Goal: Task Accomplishment & Management: Manage account settings

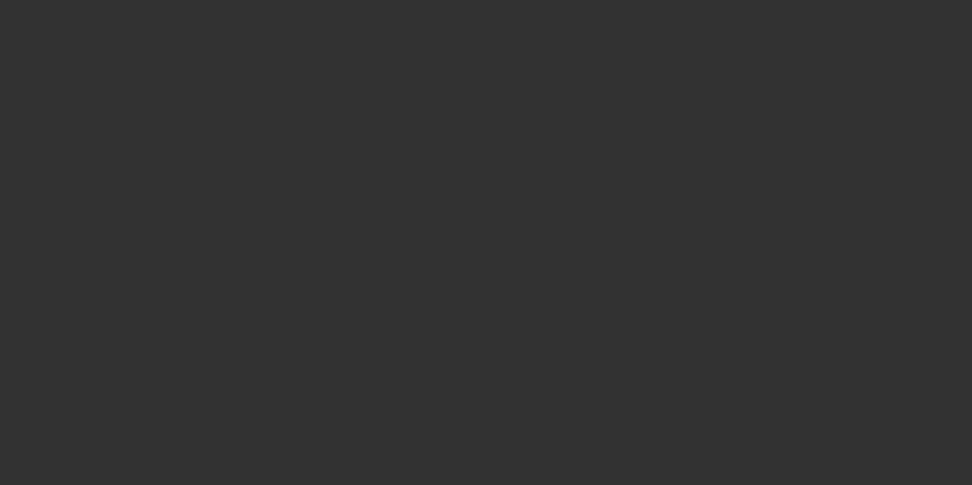
click at [824, 113] on div at bounding box center [486, 242] width 972 height 485
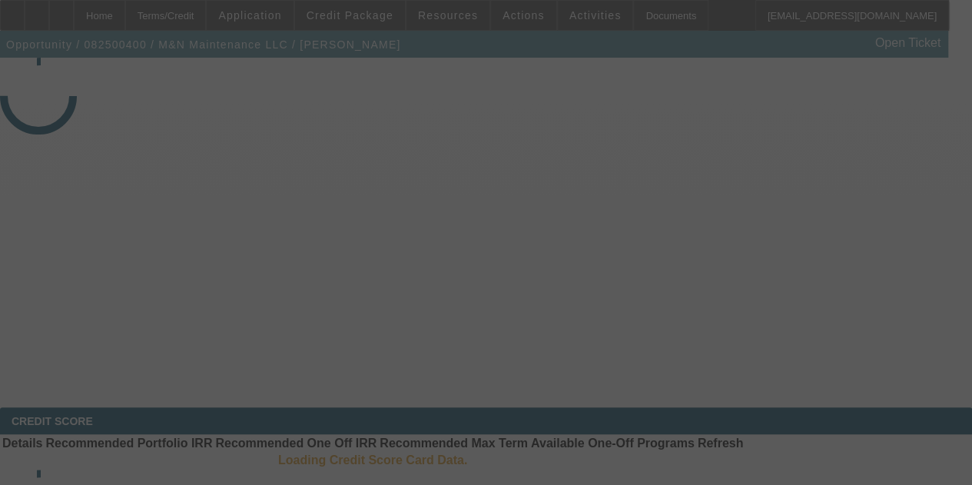
select select "4"
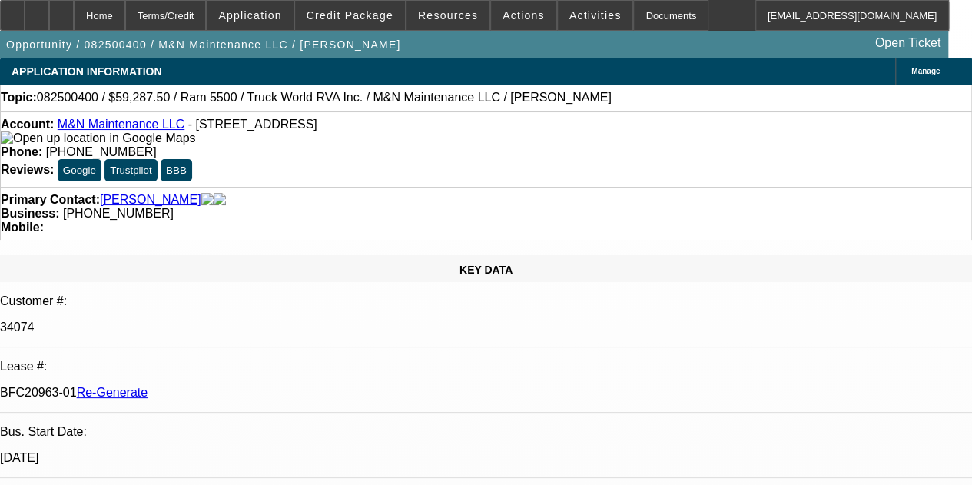
select select "0.1"
select select "0"
select select "6"
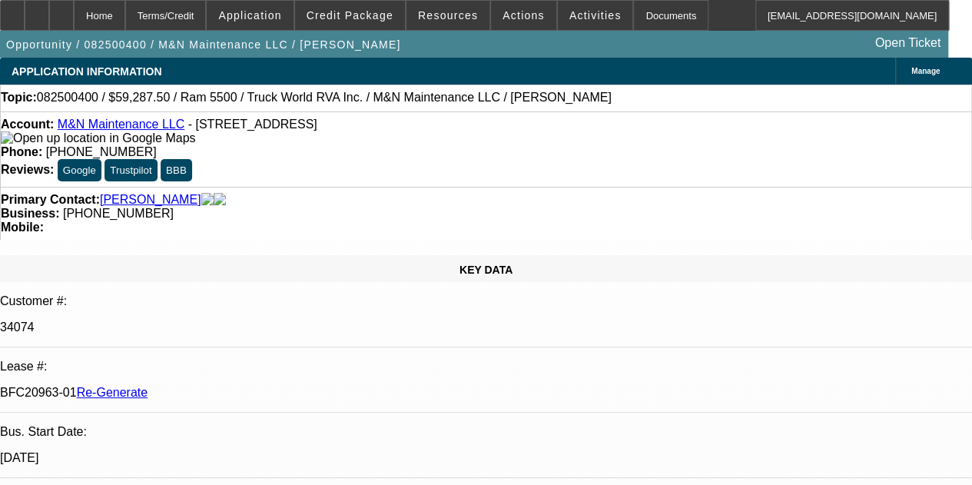
click at [423, 13] on span "Resources" at bounding box center [448, 15] width 60 height 12
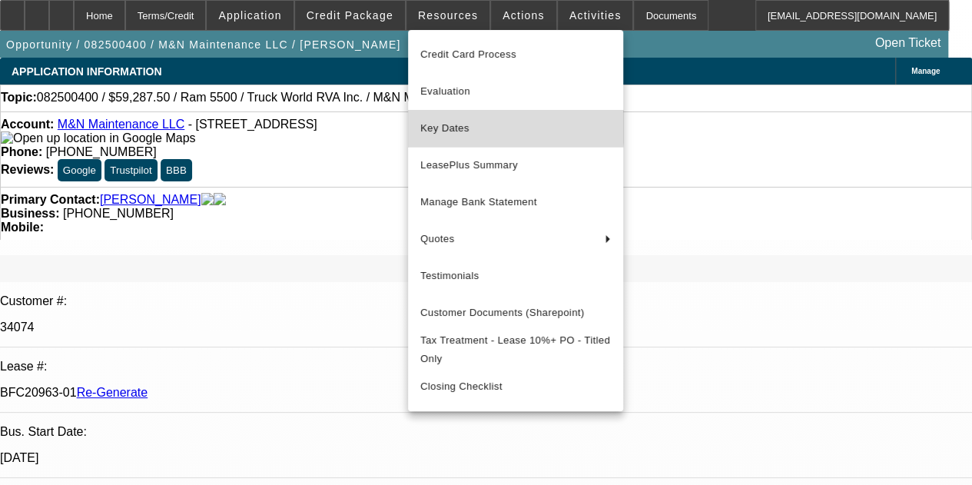
click at [444, 125] on span "Key Dates" at bounding box center [515, 128] width 191 height 18
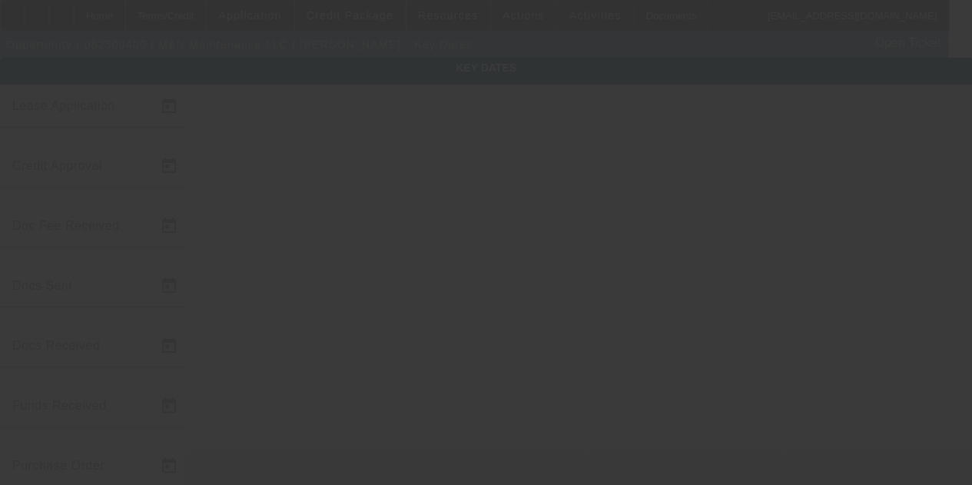
type input "8/14/2025"
type input "8/20/2025"
type input "8/25/2025"
type input "8/27/2025"
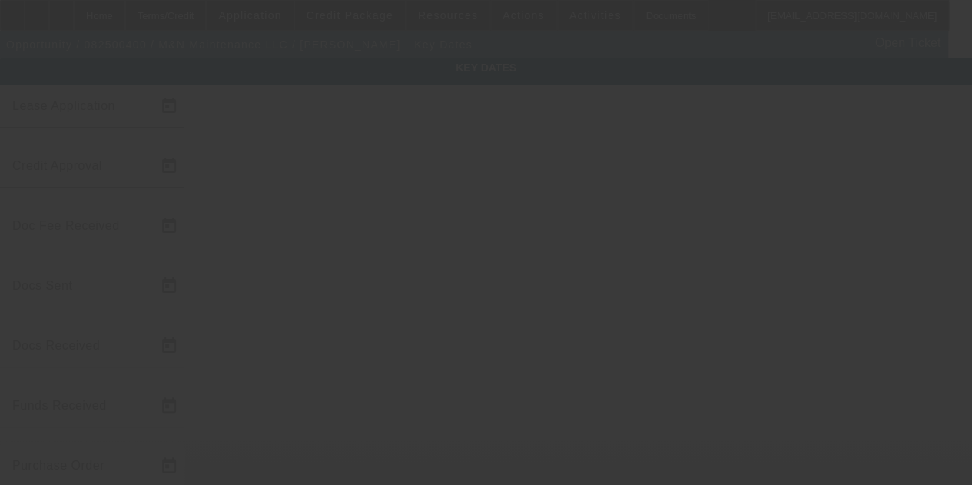
type input "8/29/2025"
type input "9/5/2025"
type input "10/1/2025"
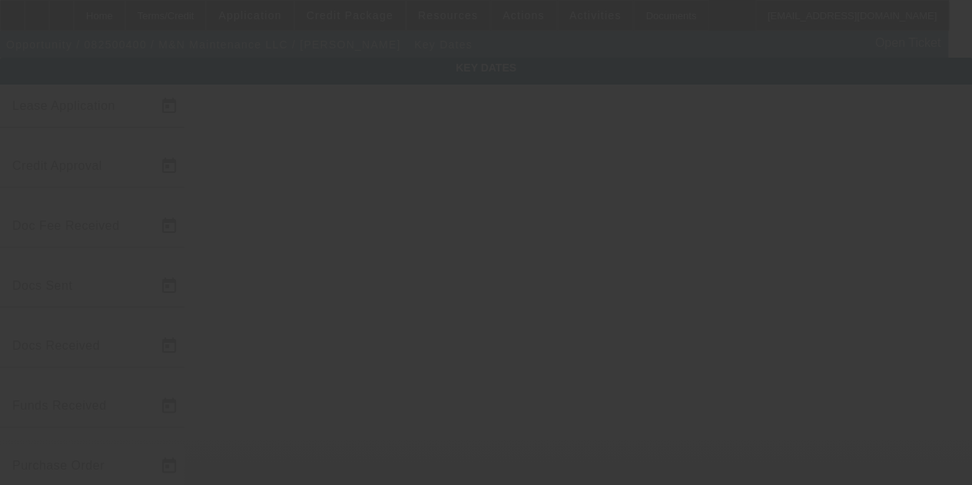
type input "11/1/2025"
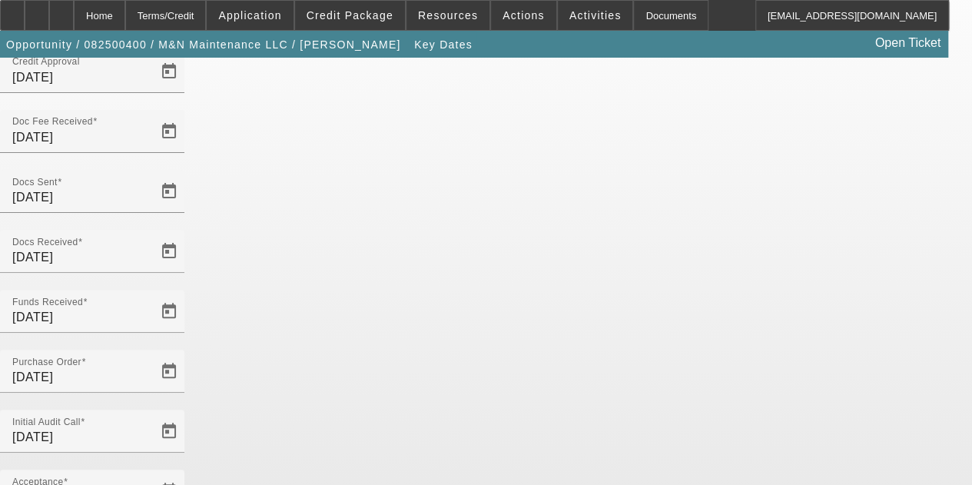
scroll to position [100, 0]
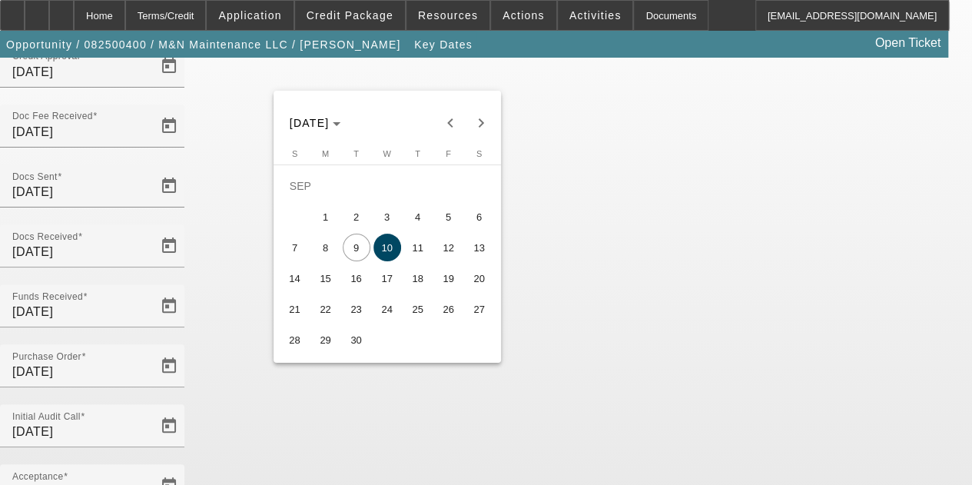
click at [418, 242] on span "11" at bounding box center [418, 248] width 28 height 28
type input "9/11/2025"
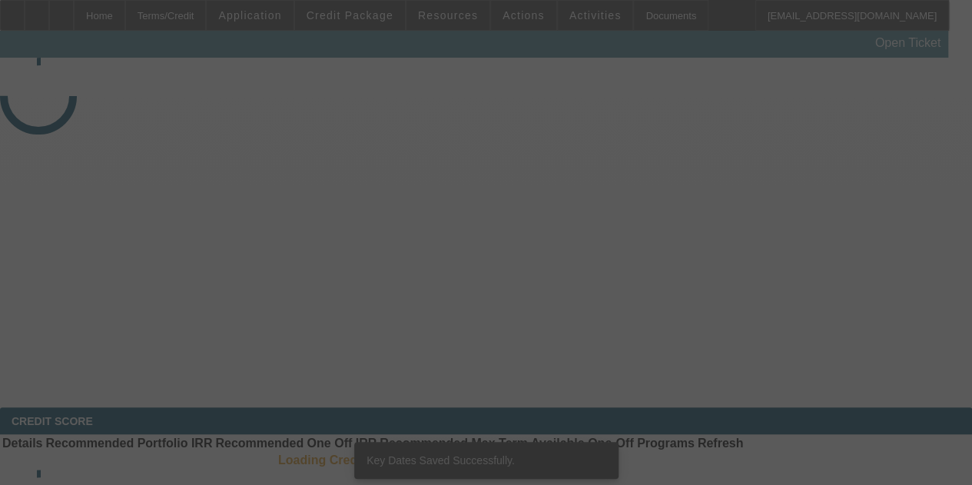
select select "4"
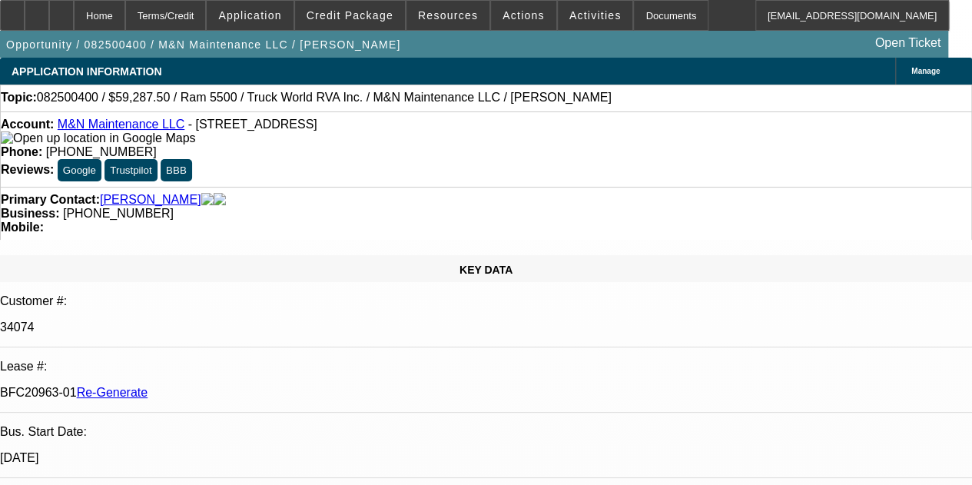
select select "0.1"
select select "0"
select select "6"
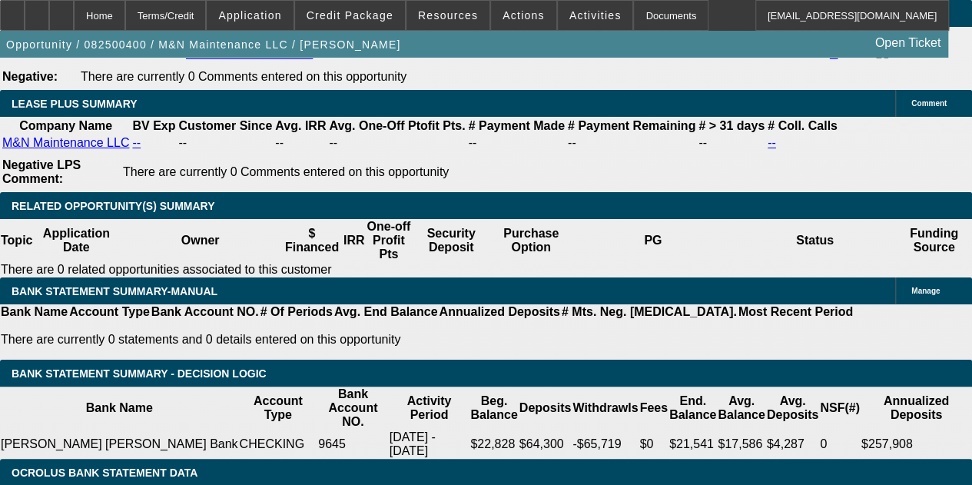
scroll to position [2708, 0]
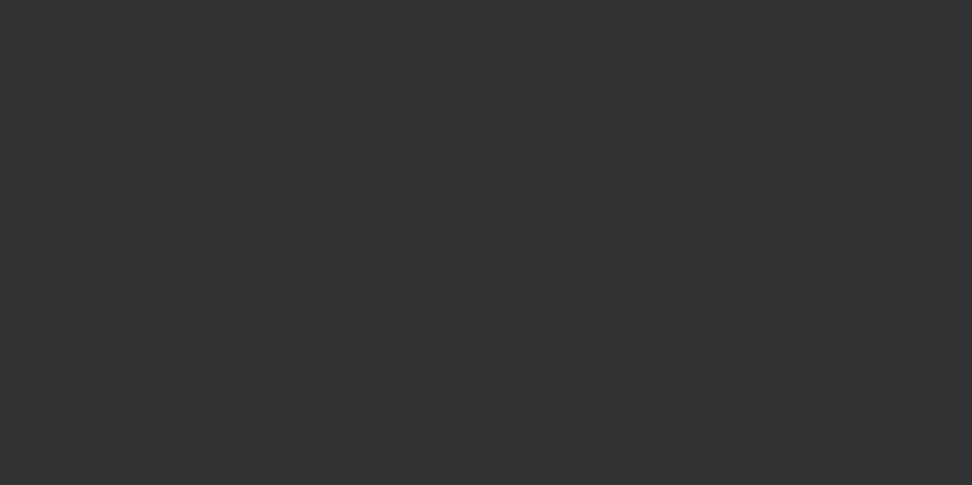
radio input "true"
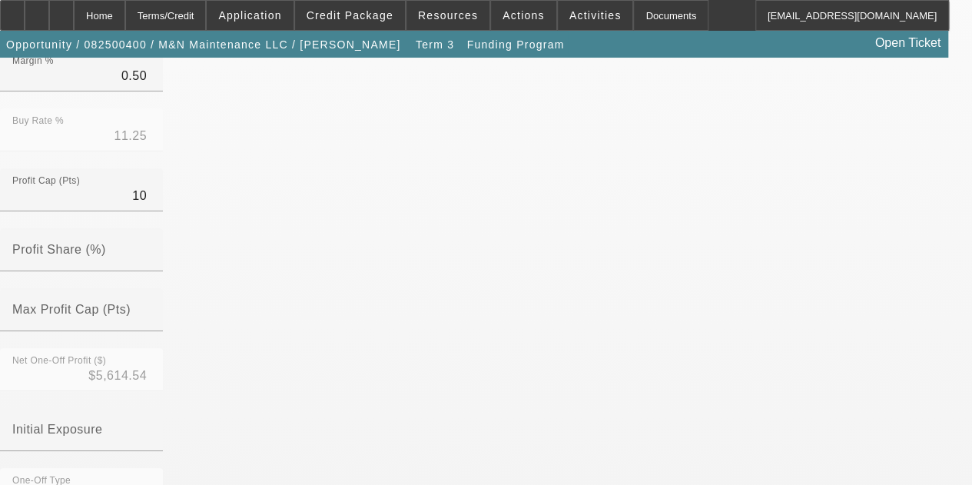
scroll to position [489, 0]
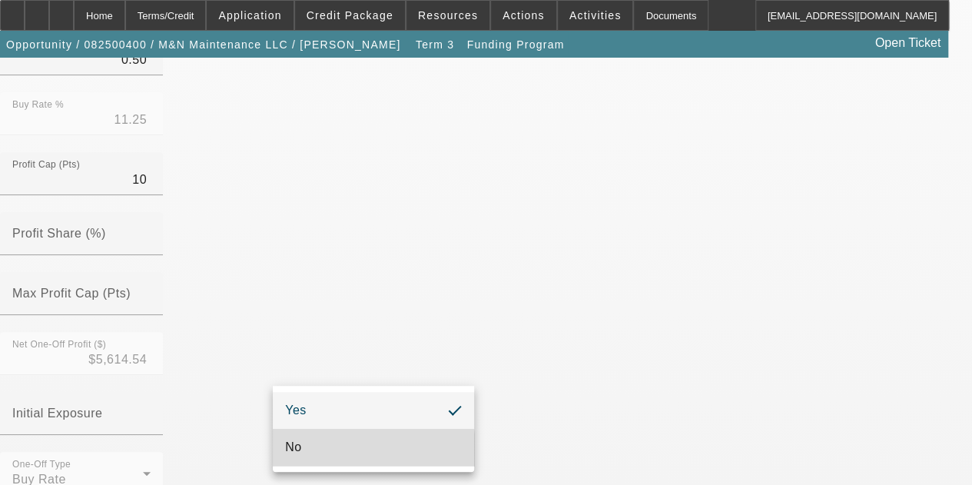
click at [294, 452] on span "No" at bounding box center [293, 447] width 16 height 18
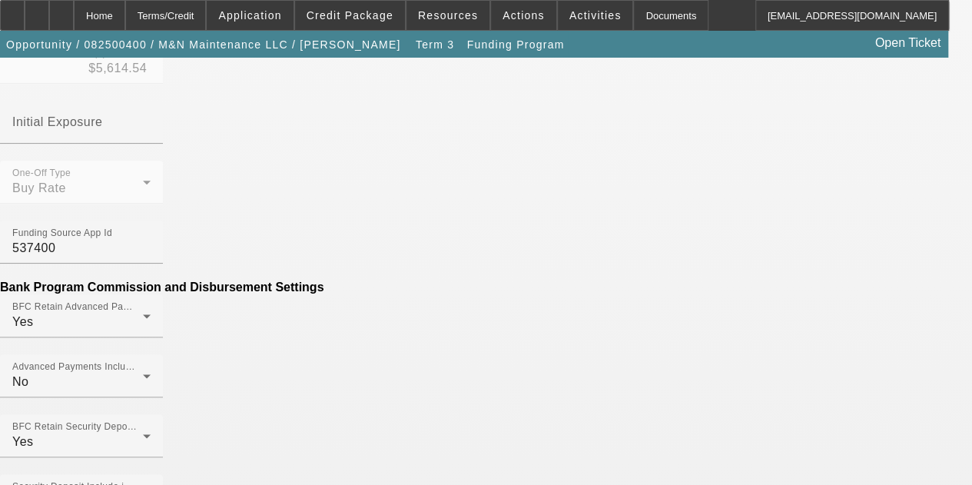
scroll to position [788, 0]
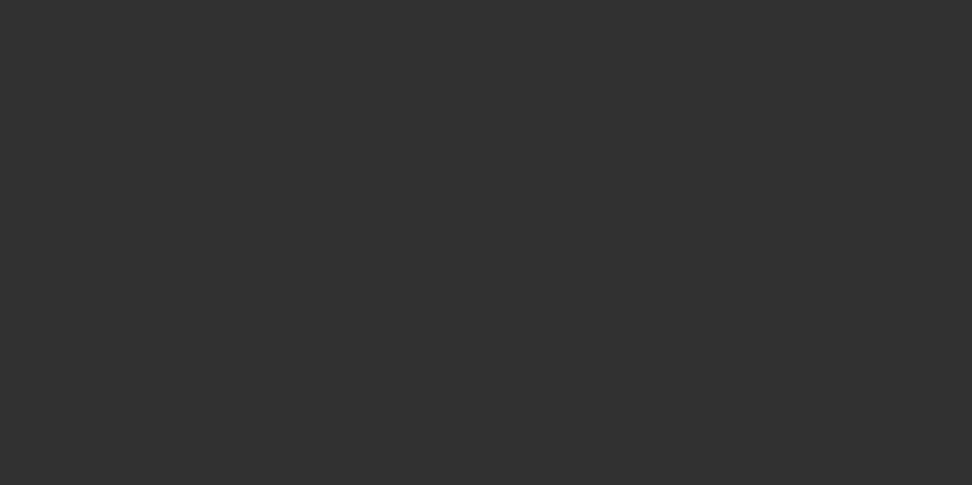
radio input "true"
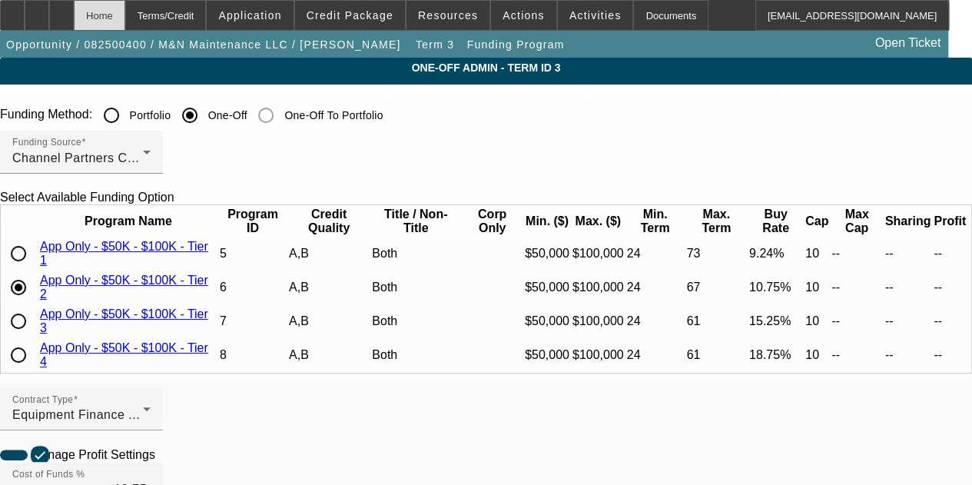
click at [125, 18] on div "Home" at bounding box center [99, 15] width 51 height 31
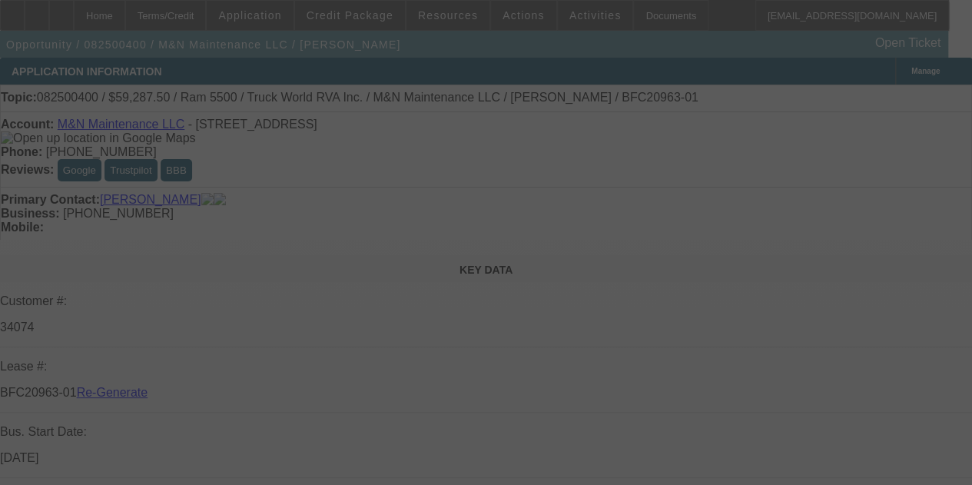
select select "4"
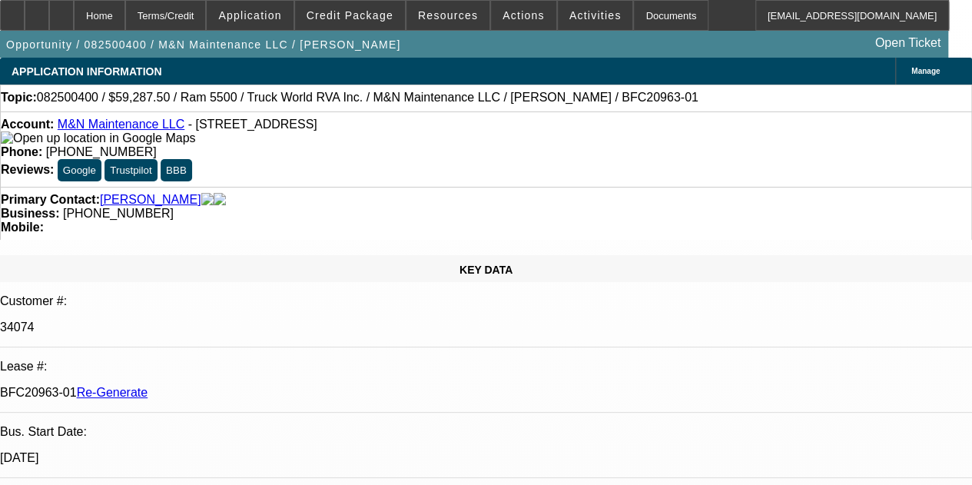
select select "0.1"
select select "0"
select select "6"
click at [74, 16] on div at bounding box center [61, 15] width 25 height 31
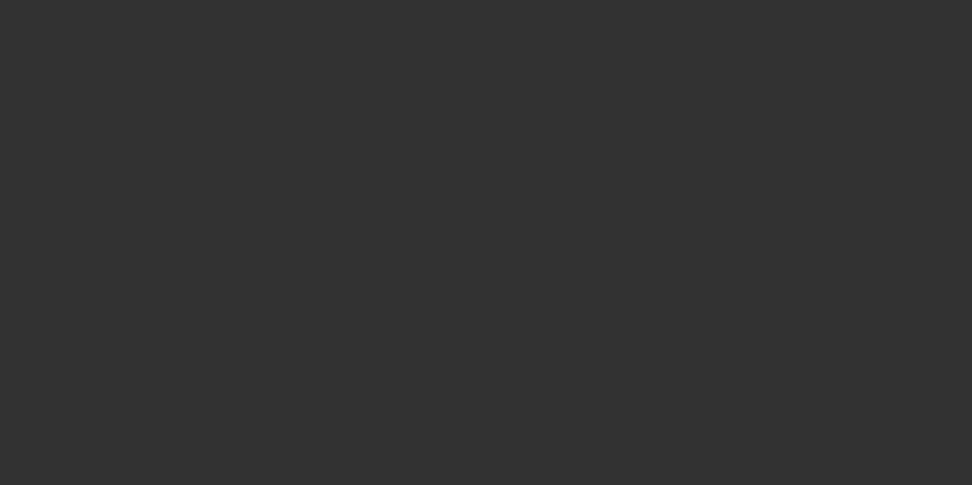
click at [555, 12] on div at bounding box center [486, 242] width 972 height 485
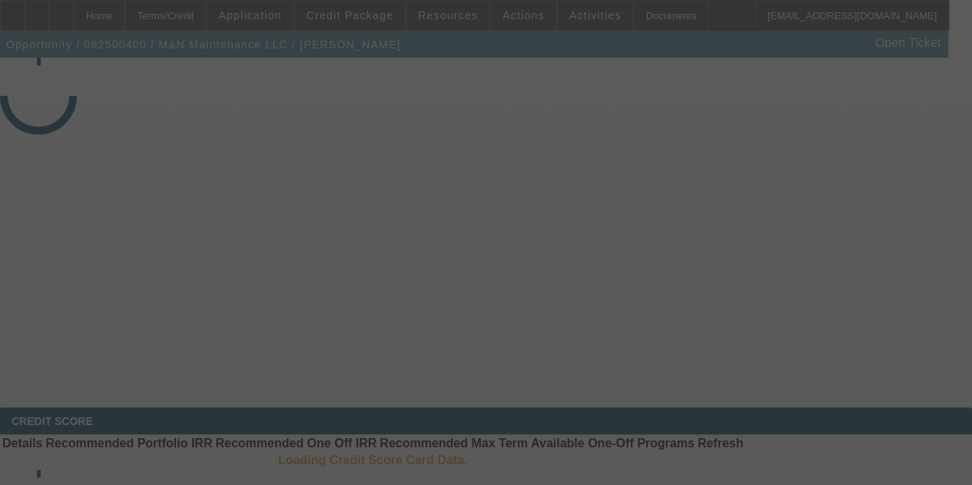
select select "4"
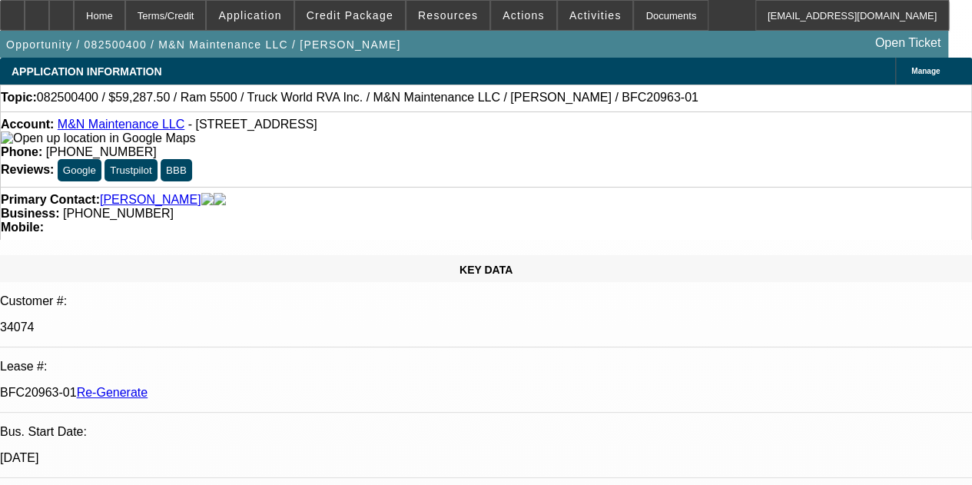
select select "0.1"
select select "0"
select select "6"
click at [569, 15] on span "Activities" at bounding box center [595, 15] width 52 height 12
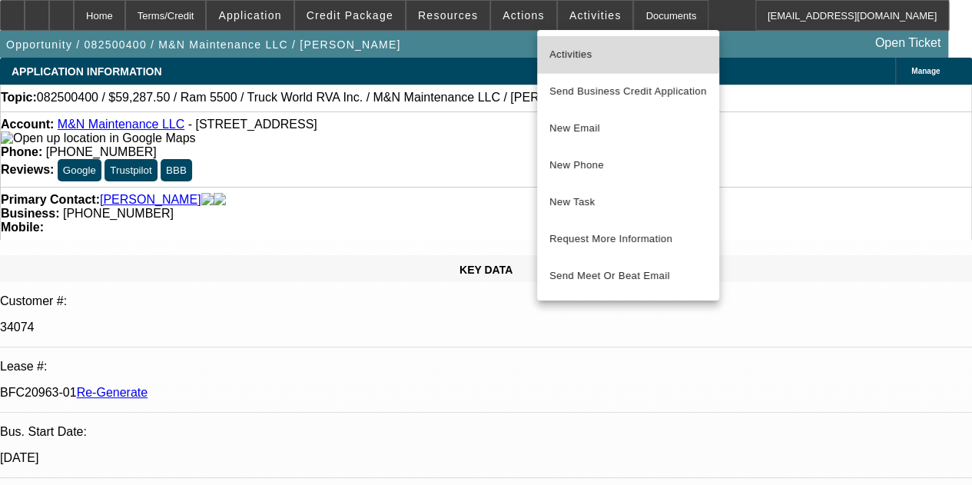
click at [565, 48] on span "Activities" at bounding box center [628, 54] width 158 height 18
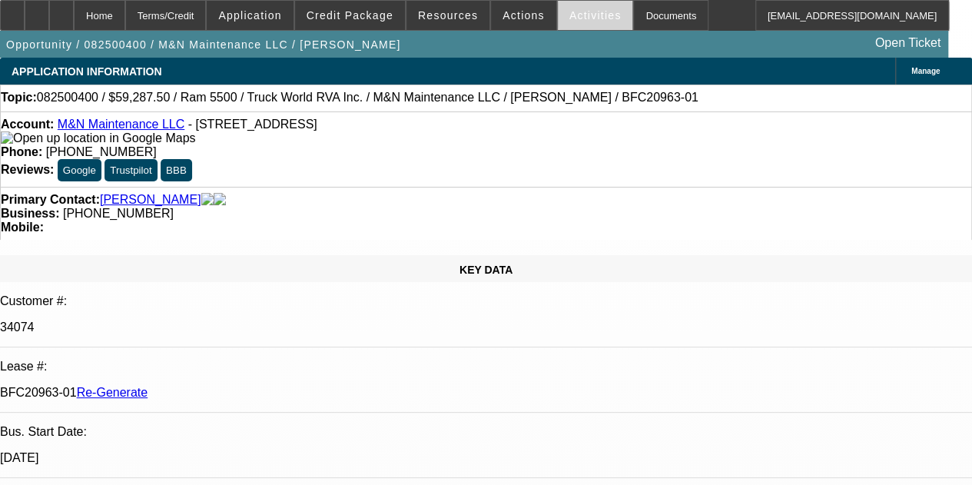
click at [570, 8] on span at bounding box center [595, 15] width 75 height 37
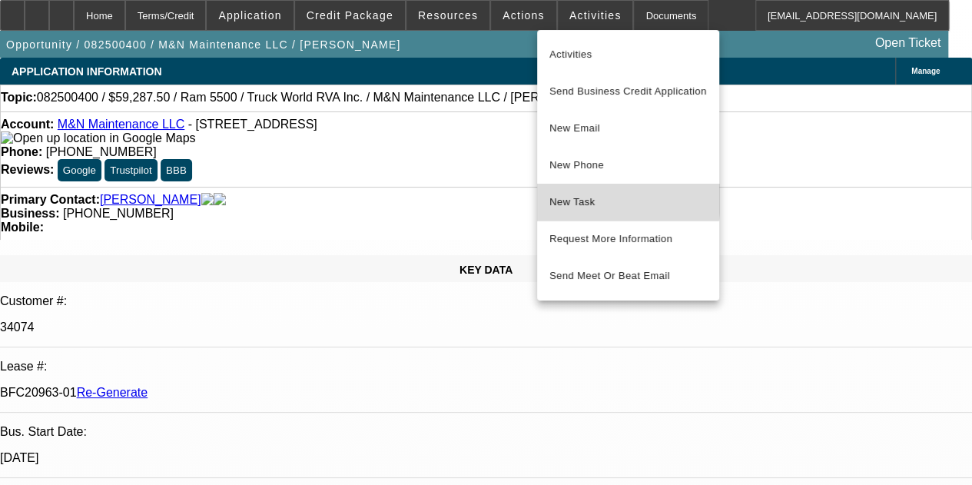
click at [562, 196] on span "New Task" at bounding box center [628, 202] width 158 height 18
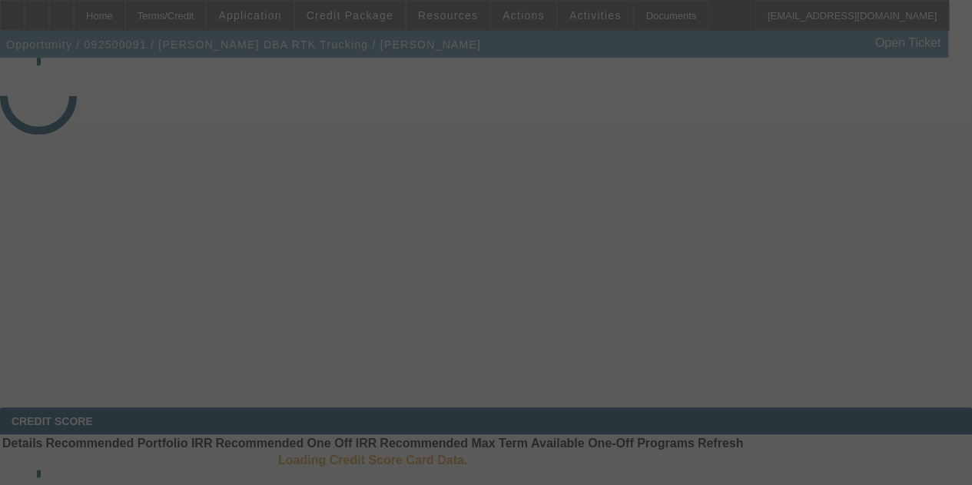
select select "3"
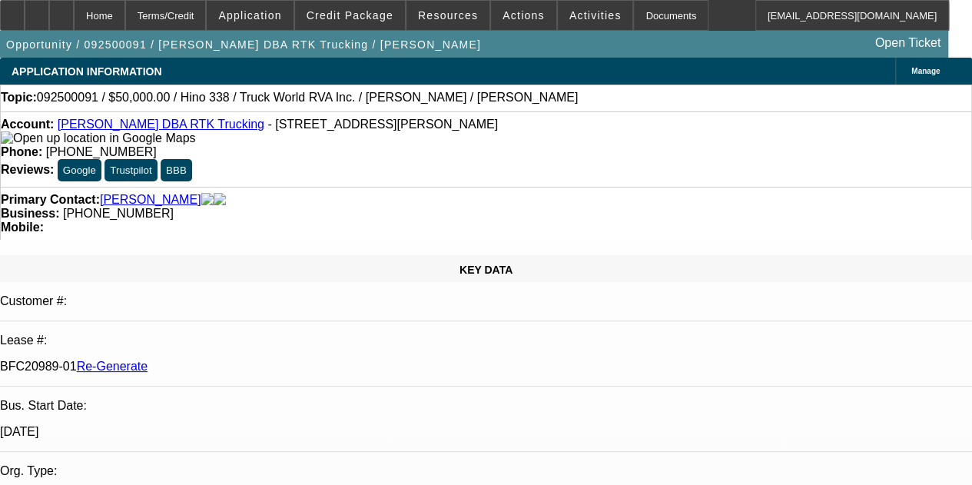
select select "0"
select select "6"
click at [352, 15] on span "Credit Package" at bounding box center [350, 15] width 87 height 12
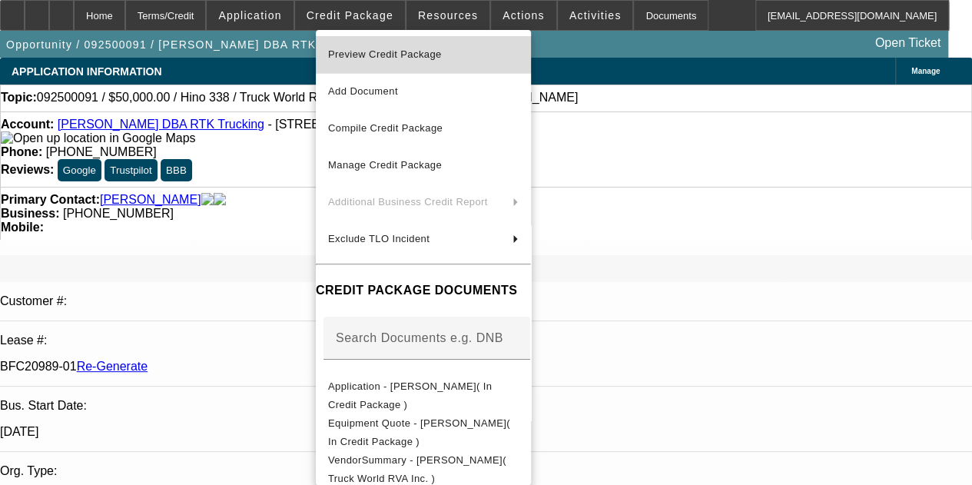
click at [396, 47] on span "Preview Credit Package" at bounding box center [423, 54] width 191 height 18
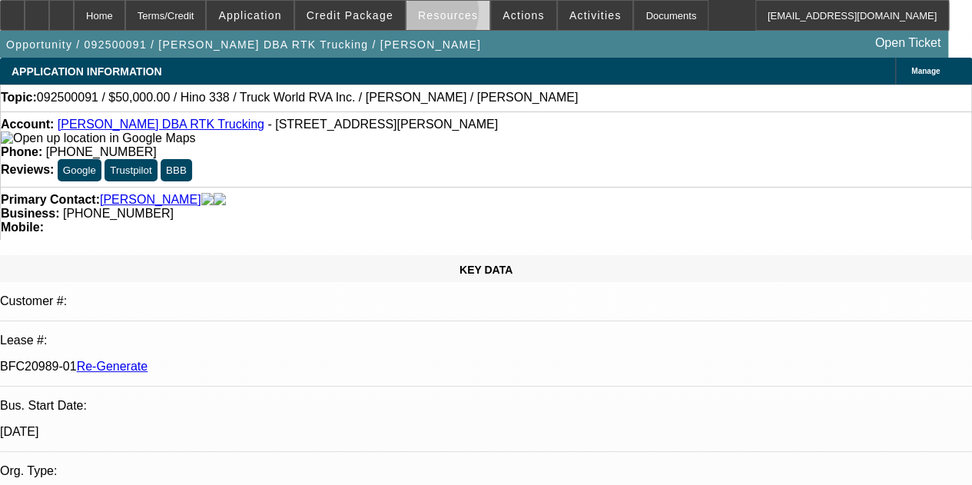
click at [430, 16] on span "Resources" at bounding box center [448, 15] width 60 height 12
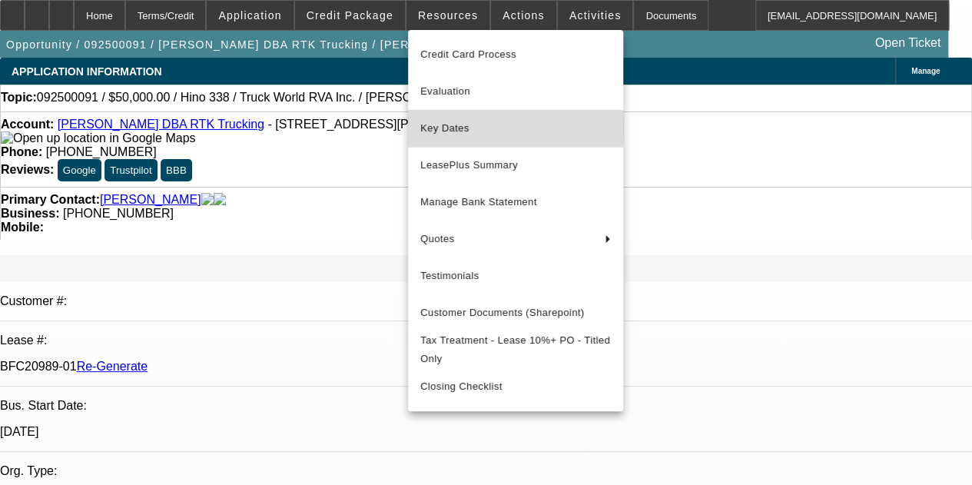
click at [450, 128] on span "Key Dates" at bounding box center [515, 128] width 191 height 18
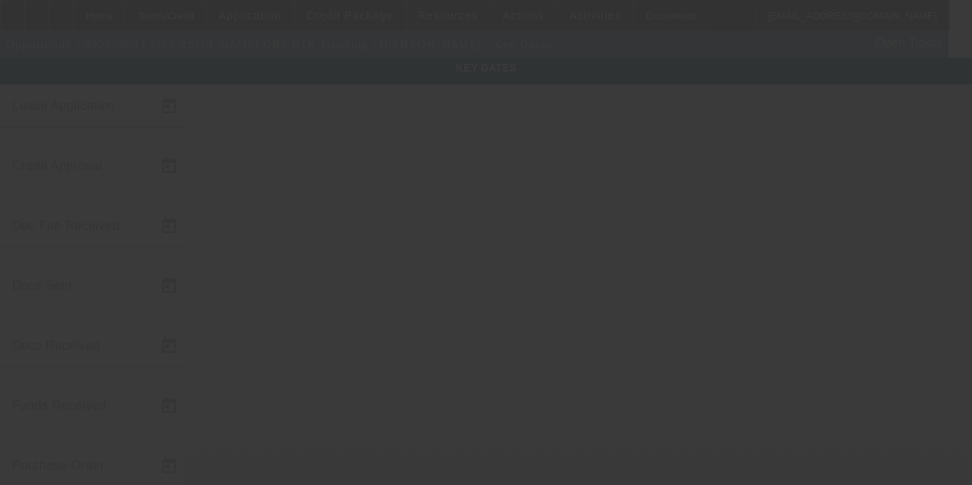
type input "9/4/2025"
type input "9/8/2025"
type input "9/9/2025"
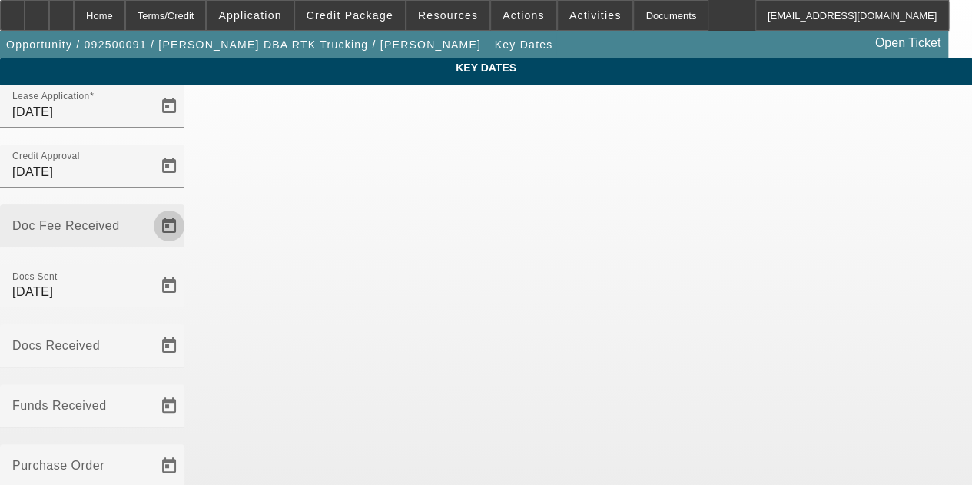
click at [187, 207] on span "Open calendar" at bounding box center [169, 225] width 37 height 37
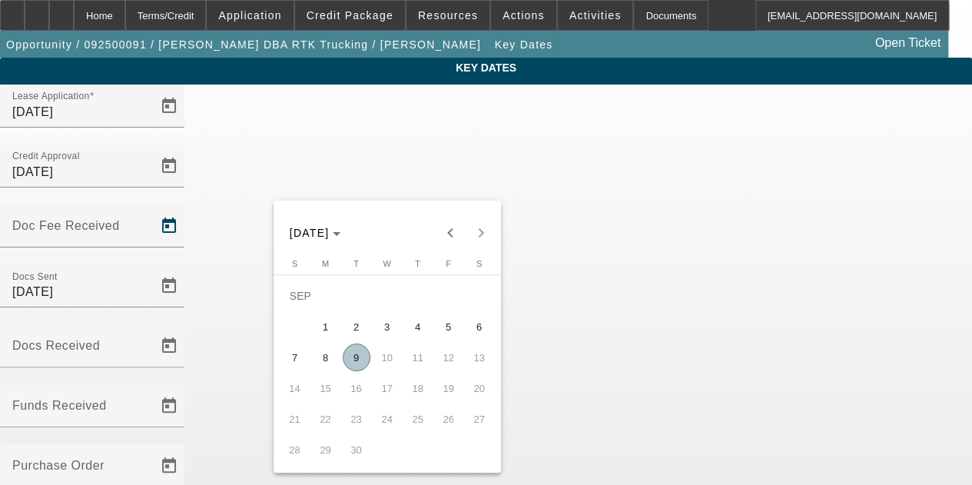
click at [181, 222] on div at bounding box center [486, 242] width 972 height 485
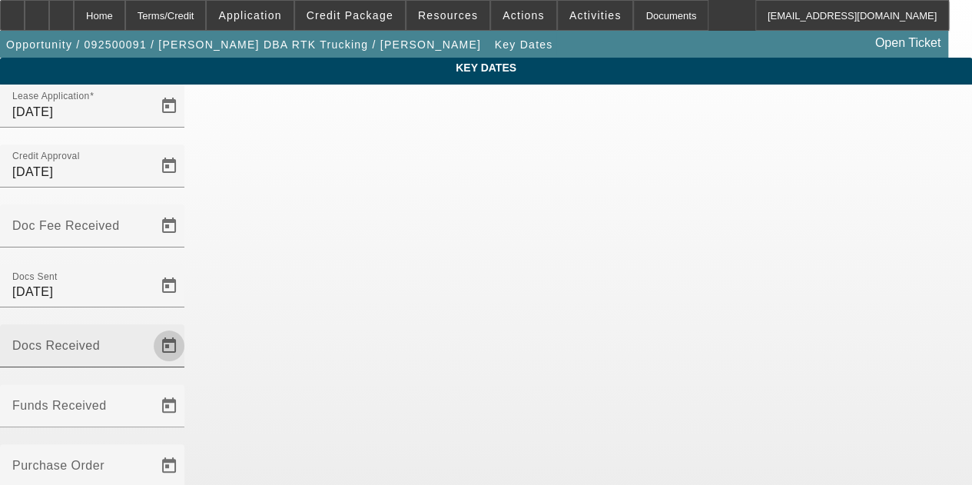
click at [187, 327] on span "Open calendar" at bounding box center [169, 345] width 37 height 37
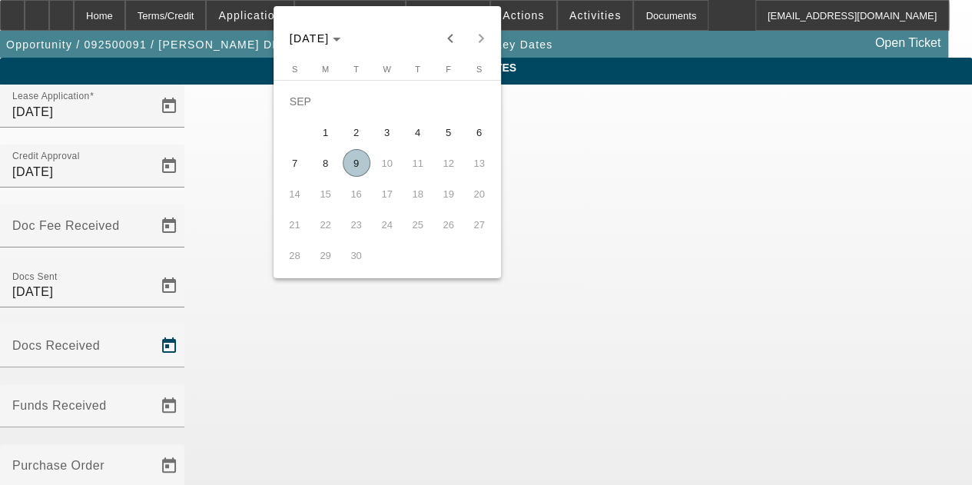
click at [353, 168] on span "9" at bounding box center [357, 163] width 28 height 28
type input "9/9/2025"
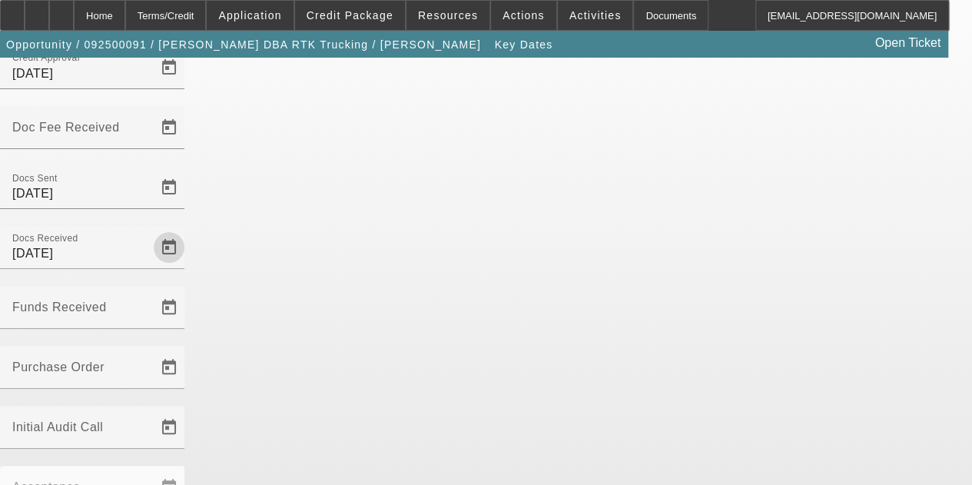
scroll to position [100, 0]
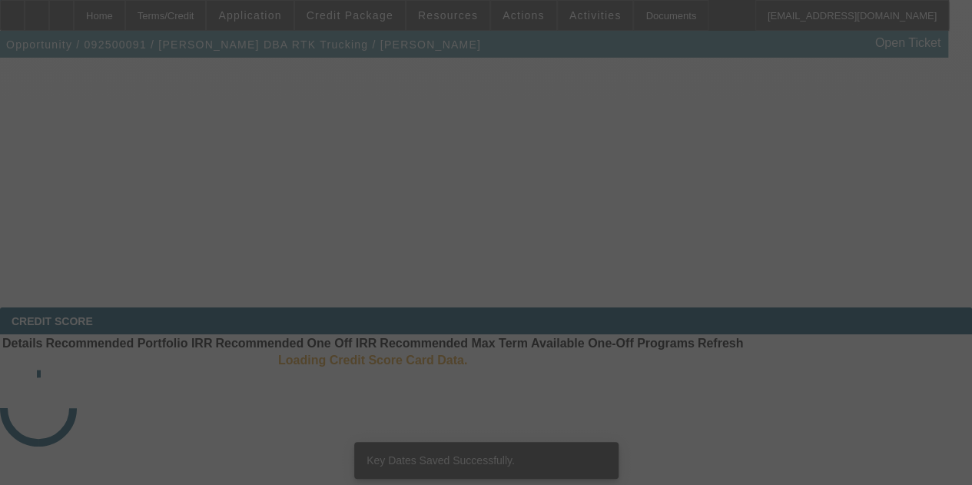
select select "3"
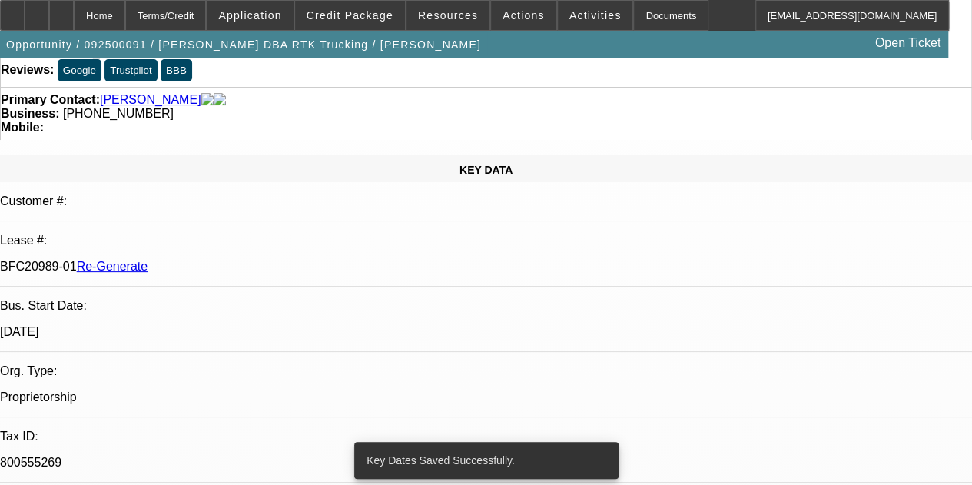
select select "0"
select select "6"
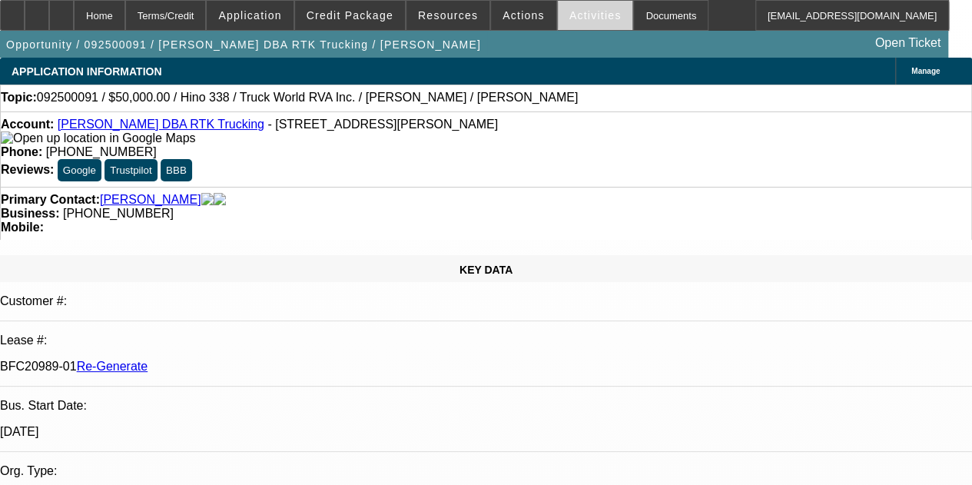
click at [561, 8] on span at bounding box center [595, 15] width 75 height 37
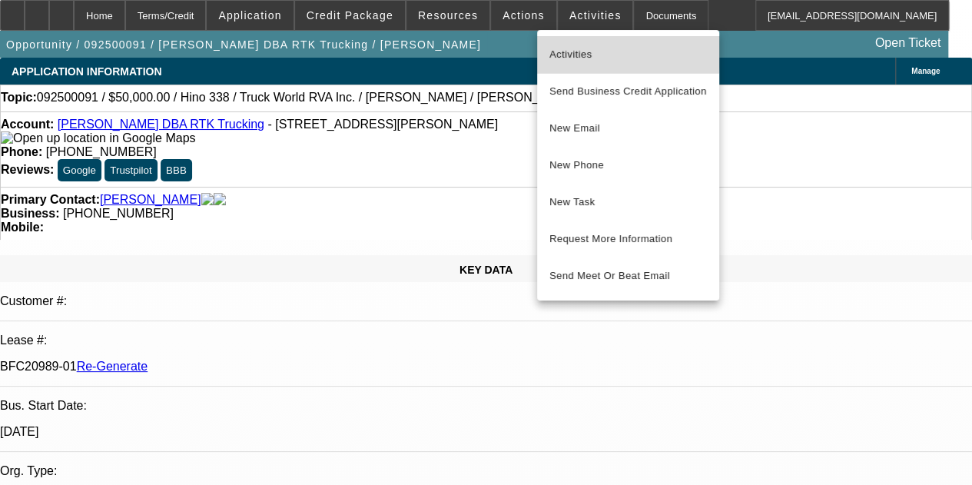
click at [562, 51] on span "Activities" at bounding box center [628, 54] width 158 height 18
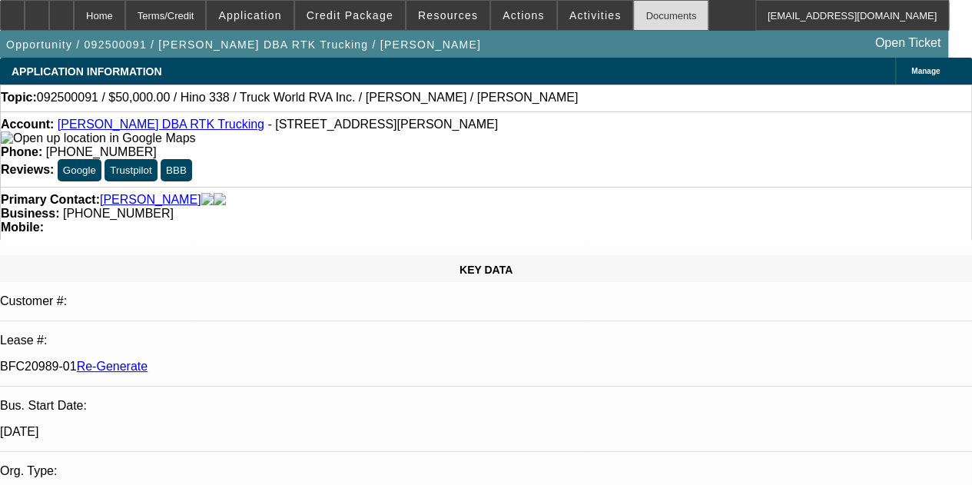
click at [633, 10] on div "Documents" at bounding box center [670, 15] width 75 height 31
click at [558, 5] on span at bounding box center [595, 15] width 75 height 37
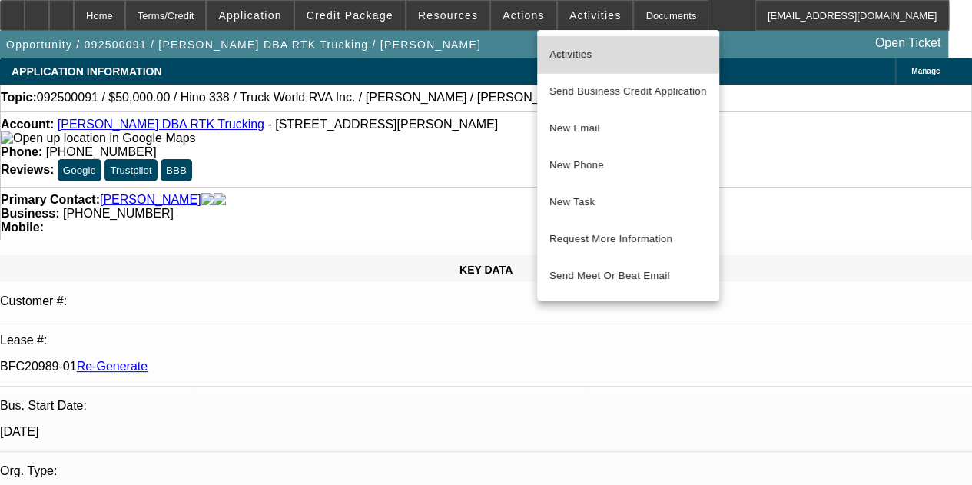
click at [578, 50] on span "Activities" at bounding box center [628, 54] width 158 height 18
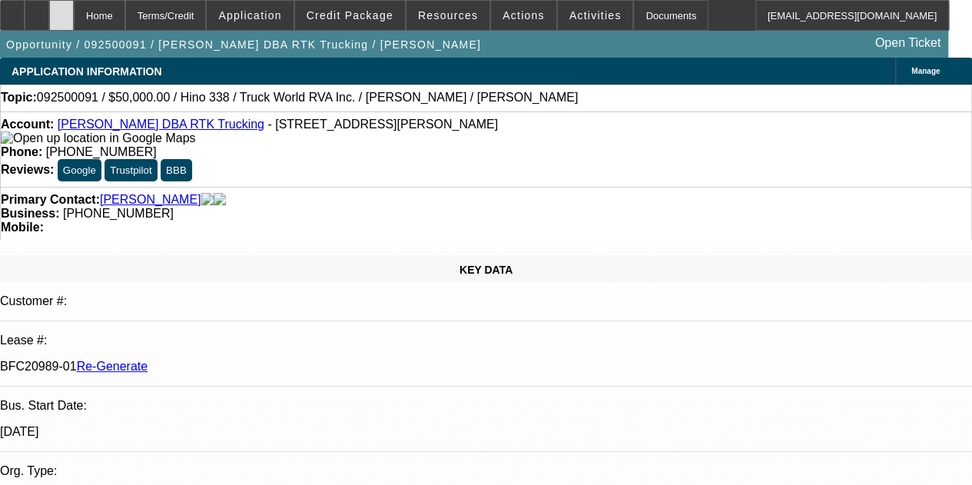
click at [61, 10] on icon at bounding box center [61, 10] width 0 height 0
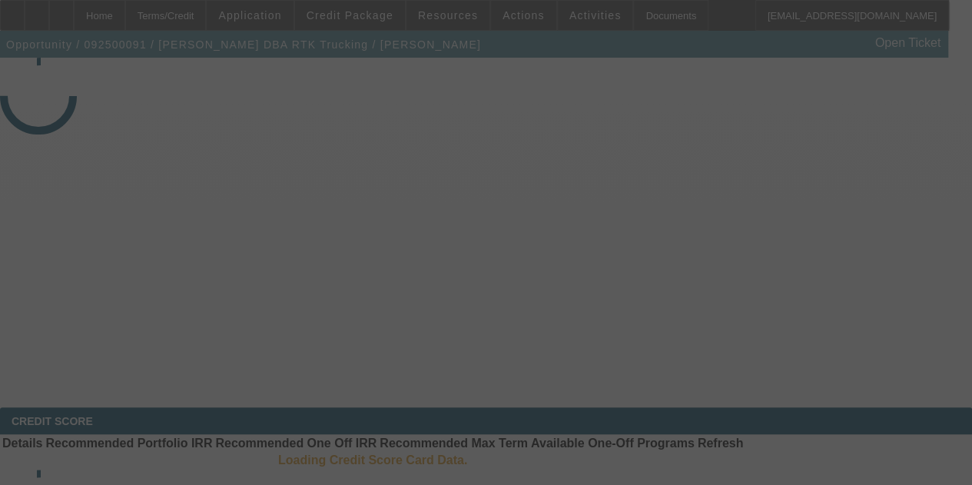
select select "3"
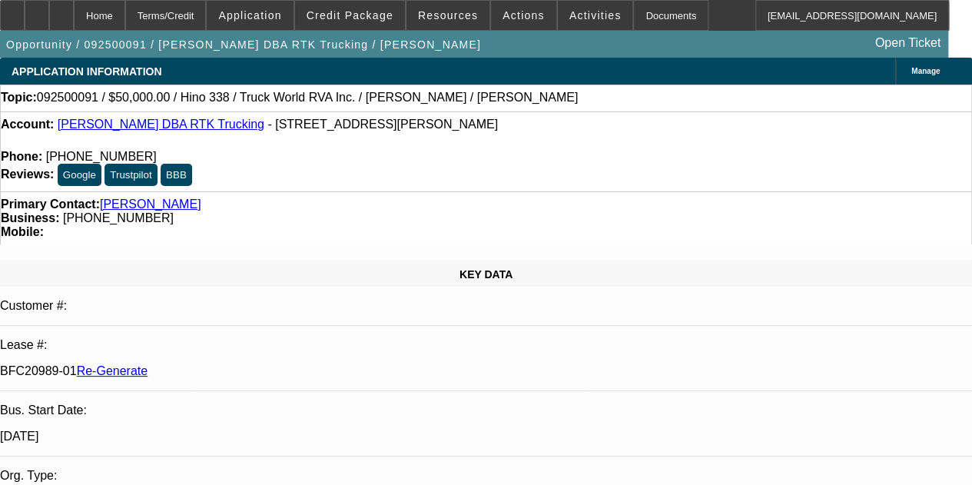
select select "0"
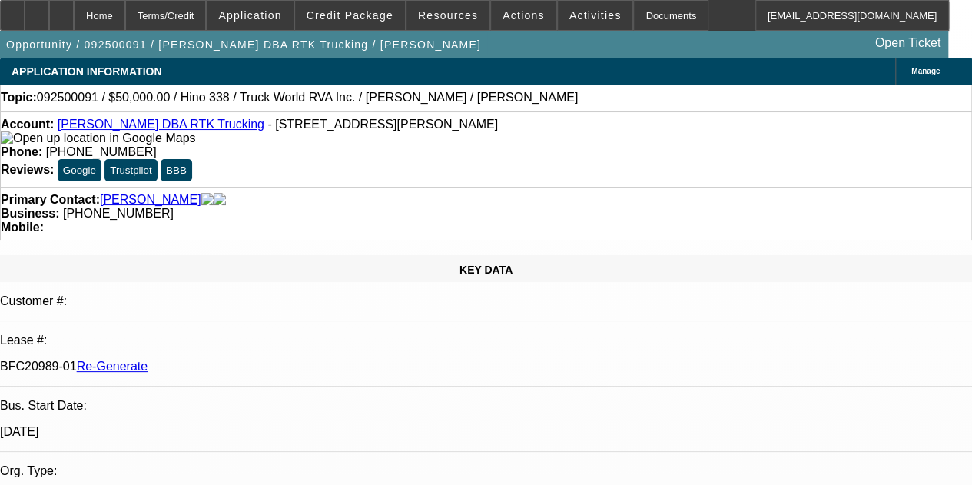
select select "0"
select select "6"
click at [565, 21] on span at bounding box center [595, 15] width 75 height 37
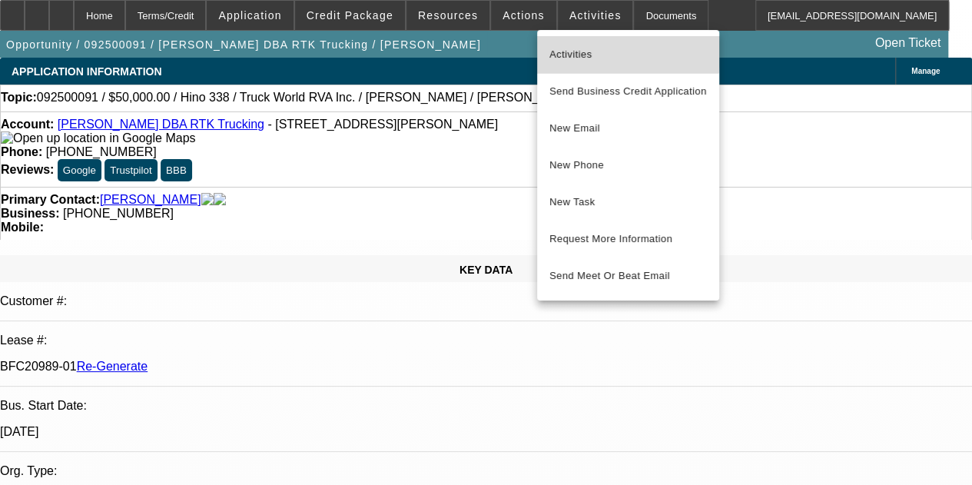
click at [565, 50] on span "Activities" at bounding box center [628, 54] width 158 height 18
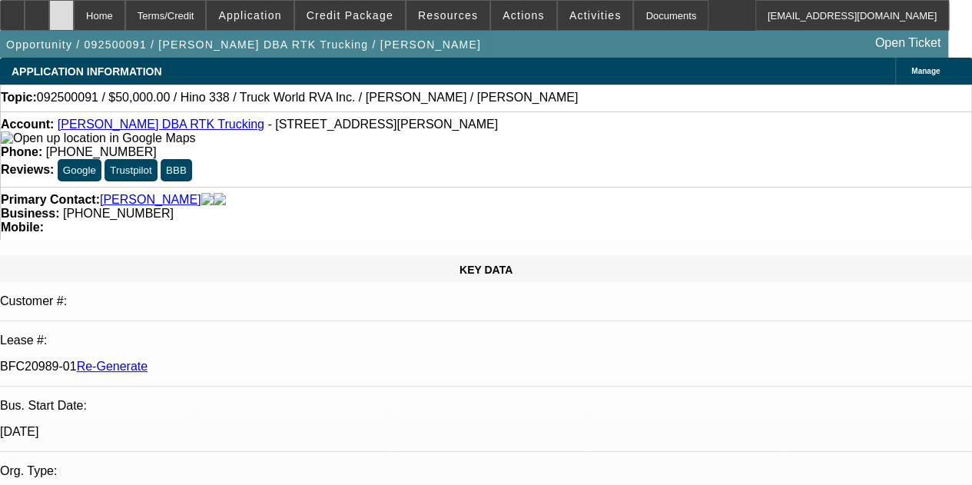
click at [61, 10] on icon at bounding box center [61, 10] width 0 height 0
